Goal: Task Accomplishment & Management: Manage account settings

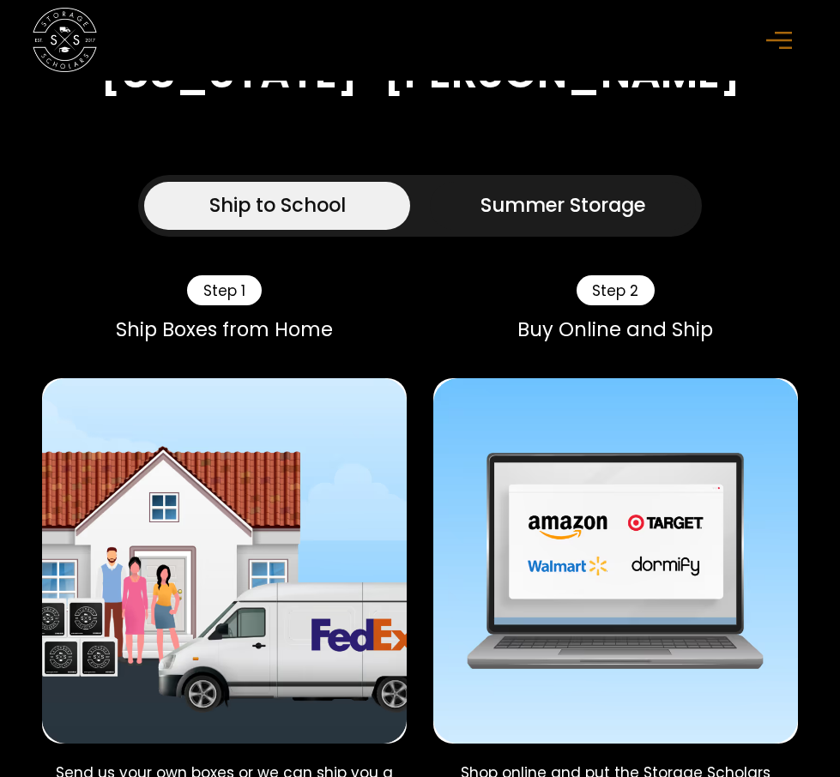
scroll to position [1020, 0]
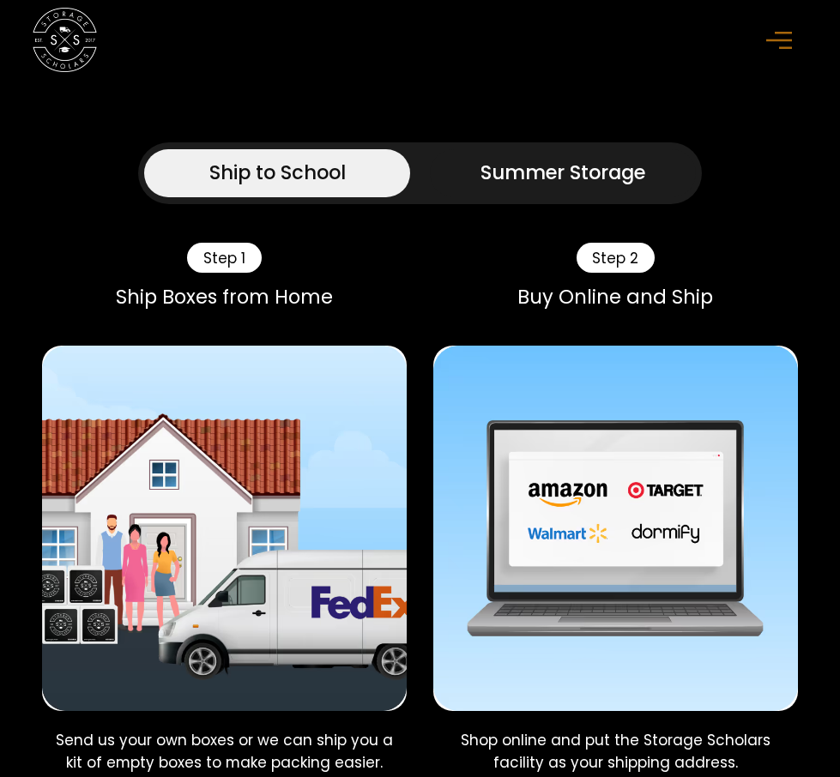
click at [775, 52] on div "menu" at bounding box center [782, 40] width 33 height 33
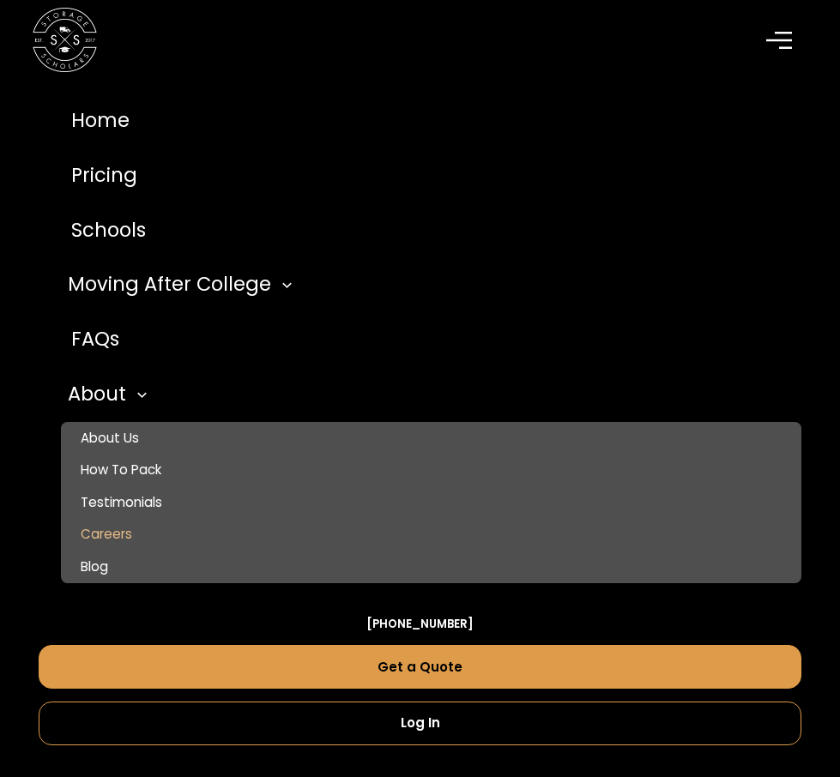
scroll to position [1121, 0]
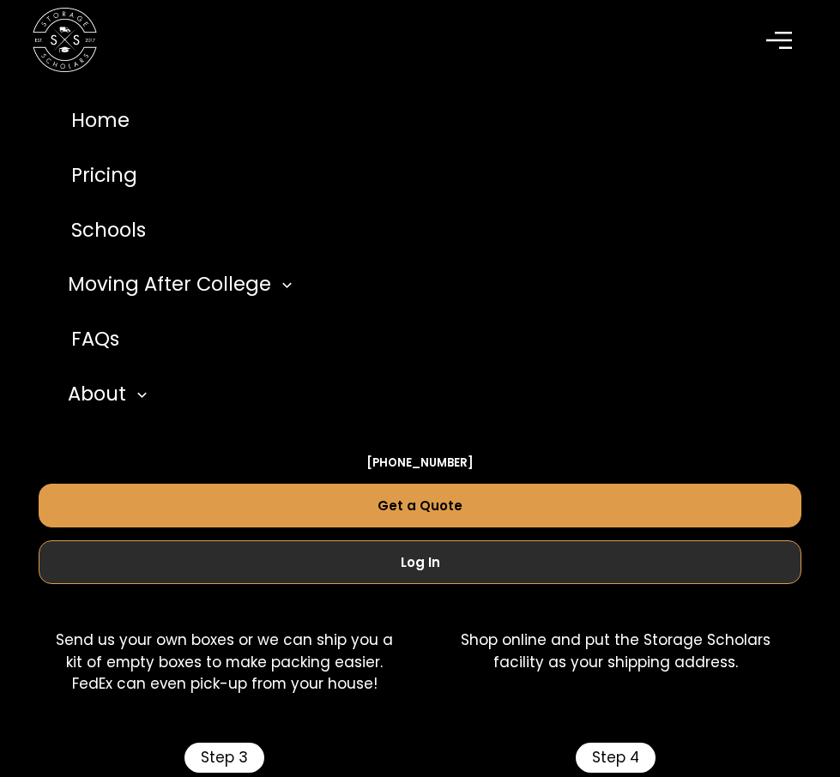
click at [439, 562] on link "Log In" at bounding box center [420, 563] width 763 height 44
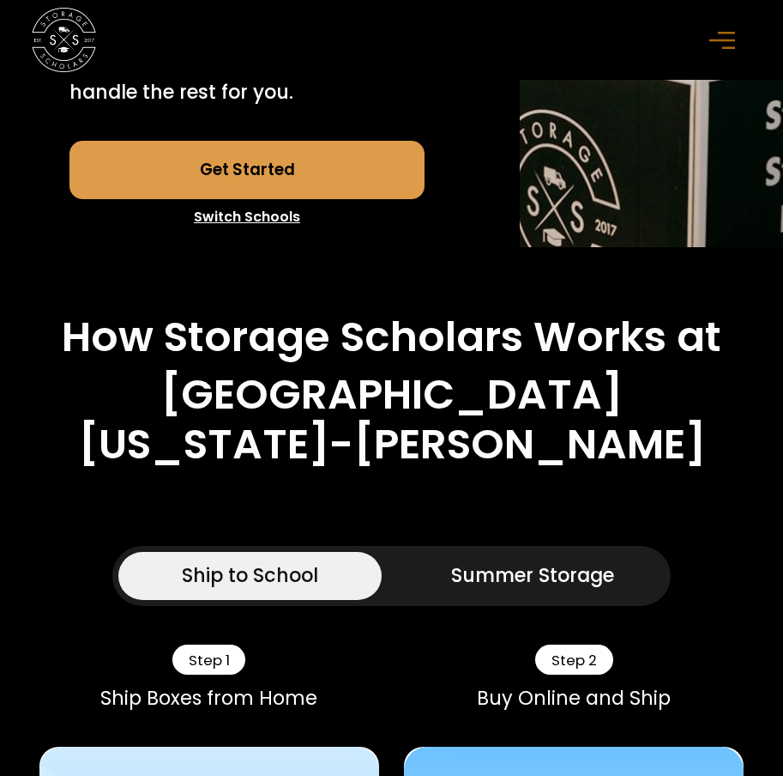
scroll to position [529, 0]
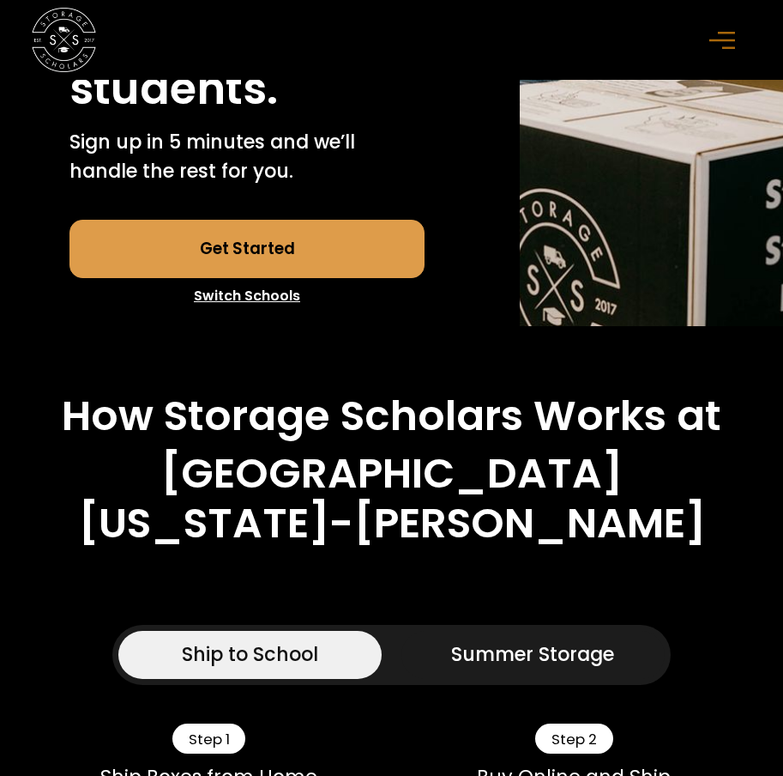
click at [722, 50] on div "menu" at bounding box center [726, 40] width 32 height 32
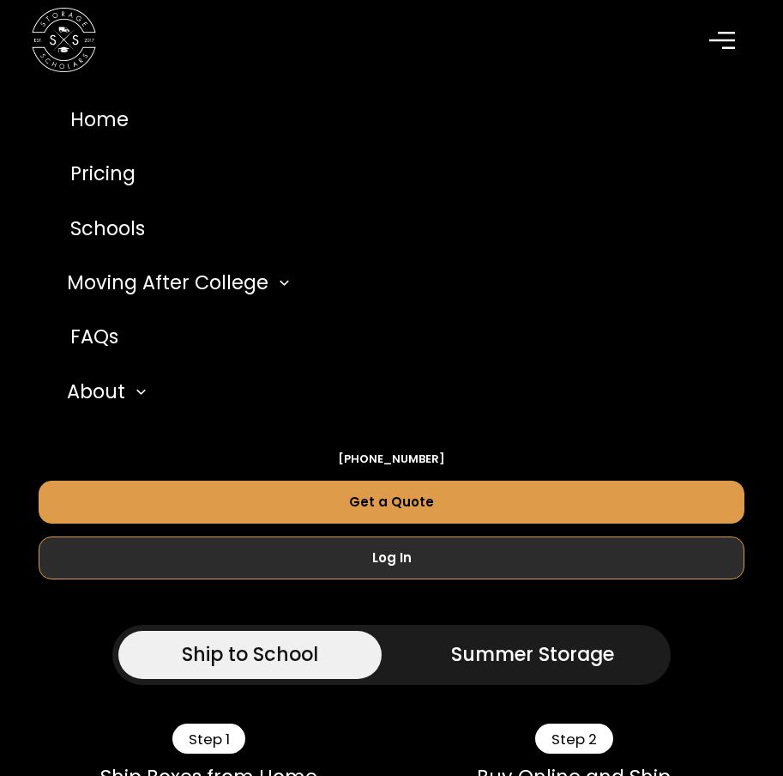
click at [430, 559] on link "Log In" at bounding box center [392, 557] width 707 height 43
